Goal: Transaction & Acquisition: Purchase product/service

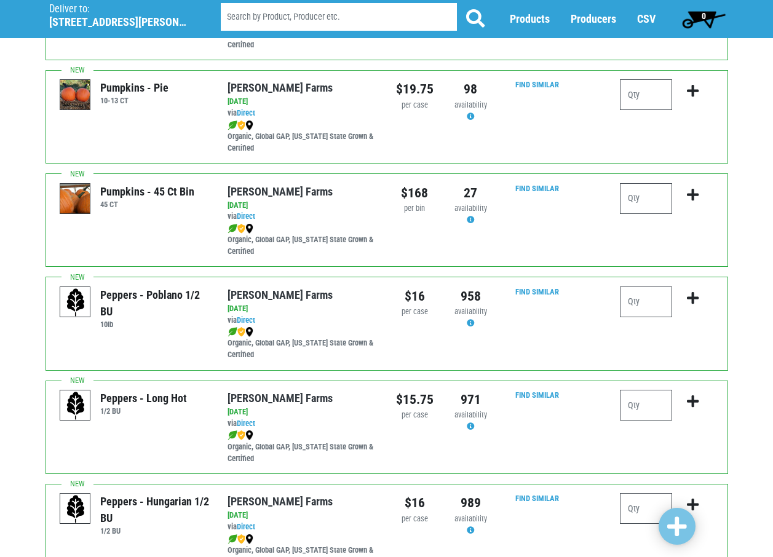
scroll to position [1107, 0]
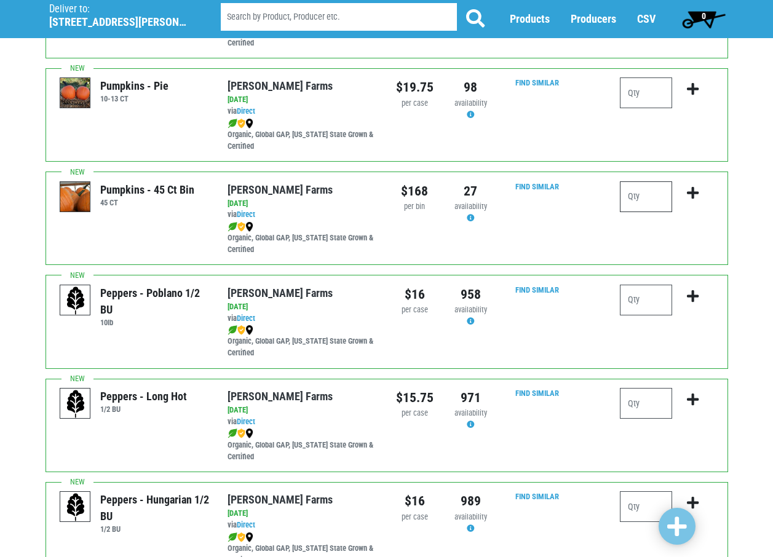
click at [640, 197] on input "number" at bounding box center [646, 196] width 52 height 31
type input "1"
click at [419, 182] on div "$168" at bounding box center [415, 191] width 38 height 20
click at [702, 189] on button "submit" at bounding box center [692, 200] width 29 height 39
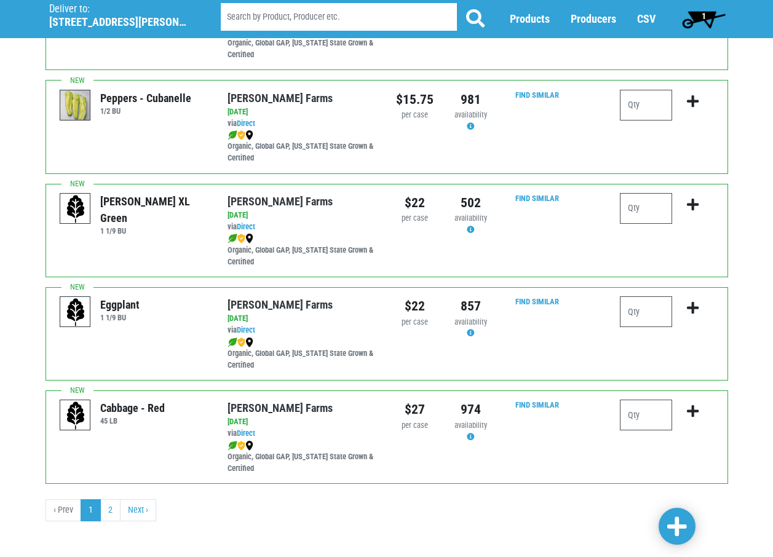
scroll to position [1721, 0]
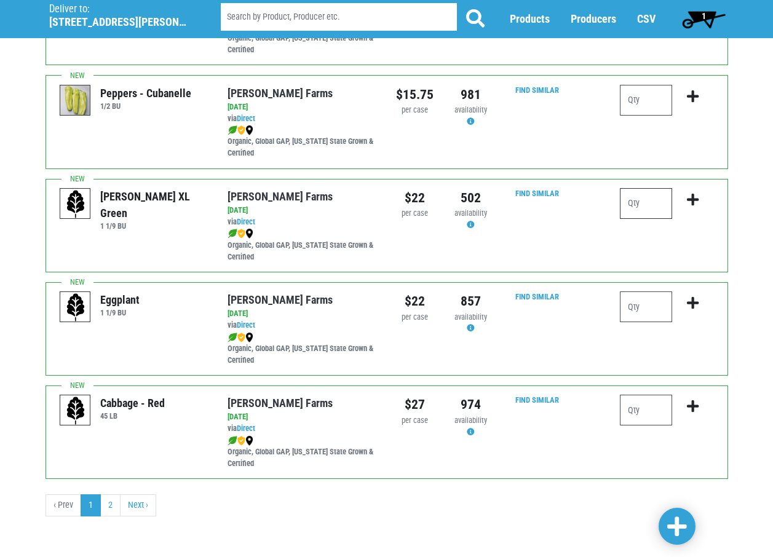
click at [657, 215] on input "number" at bounding box center [646, 203] width 52 height 31
type input "1"
click at [692, 197] on icon "submit" at bounding box center [693, 200] width 12 height 14
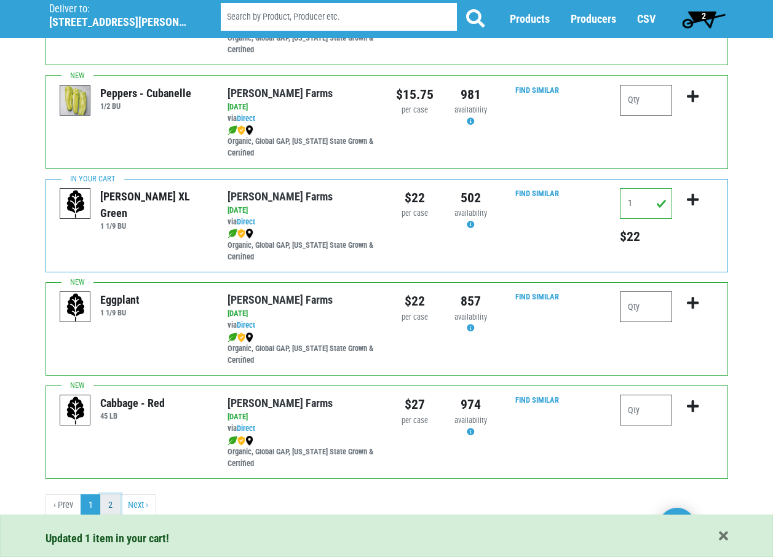
click at [109, 505] on link "2" at bounding box center [110, 505] width 20 height 22
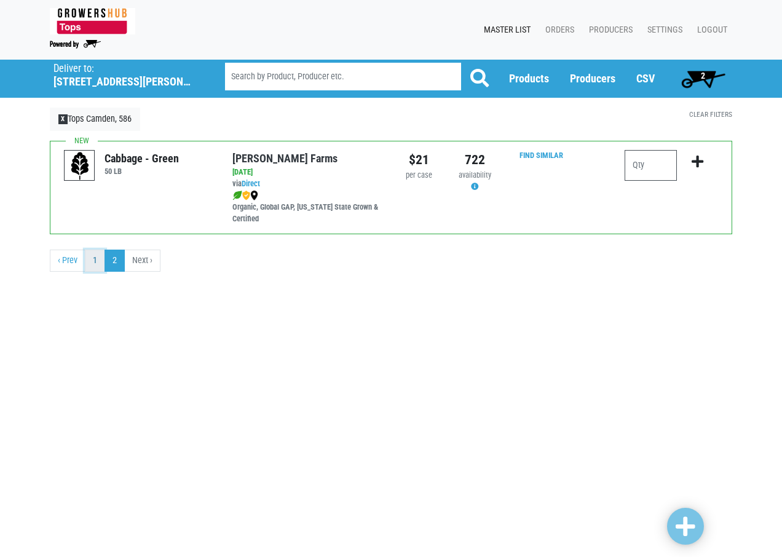
click at [95, 263] on link "1" at bounding box center [95, 261] width 20 height 22
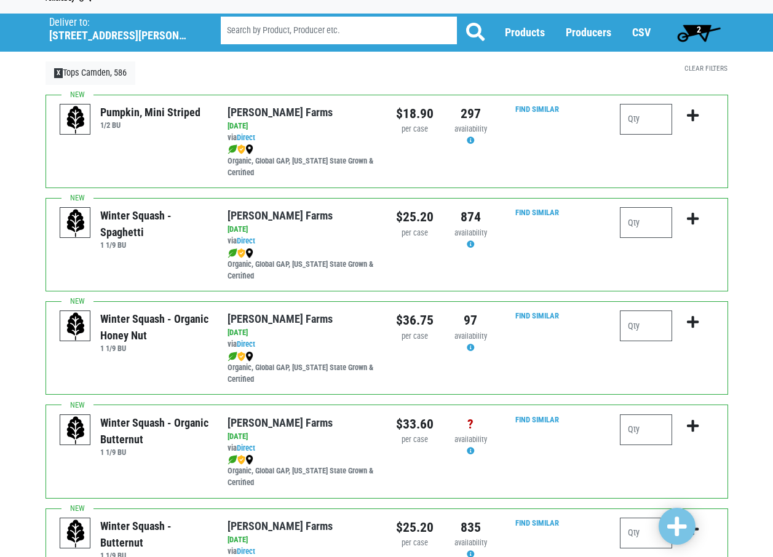
scroll to position [184, 0]
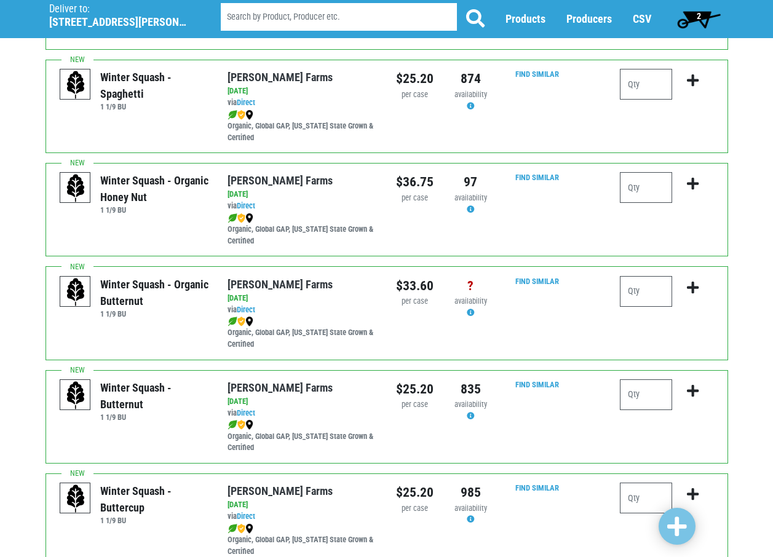
click at [699, 9] on span "2" at bounding box center [699, 19] width 55 height 25
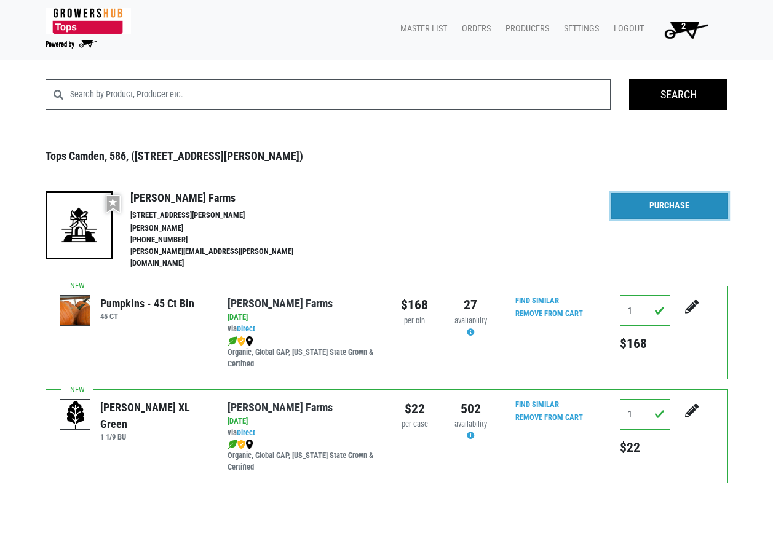
click at [670, 208] on link "Purchase" at bounding box center [669, 206] width 117 height 26
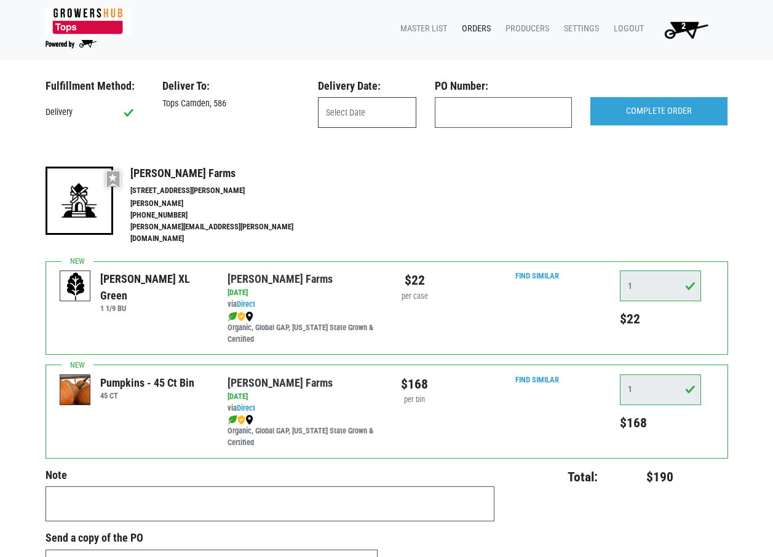
click at [343, 116] on input "text" at bounding box center [367, 112] width 98 height 31
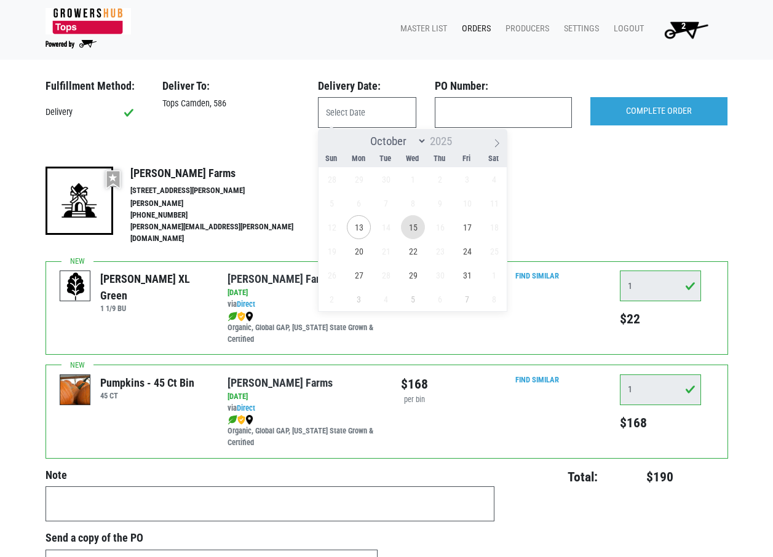
click at [417, 228] on span "15" at bounding box center [413, 227] width 24 height 24
type input "2025-10-15"
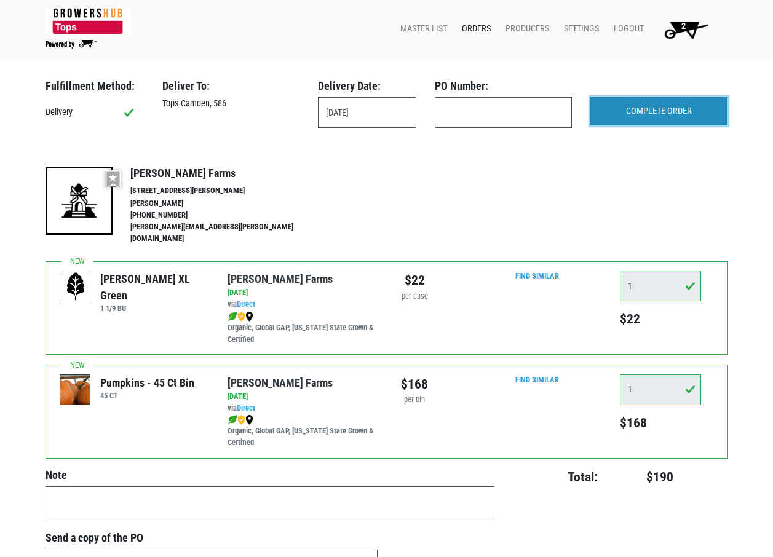
click at [668, 110] on input "COMPLETE ORDER" at bounding box center [658, 111] width 137 height 28
